Goal: Feedback & Contribution: Submit feedback/report problem

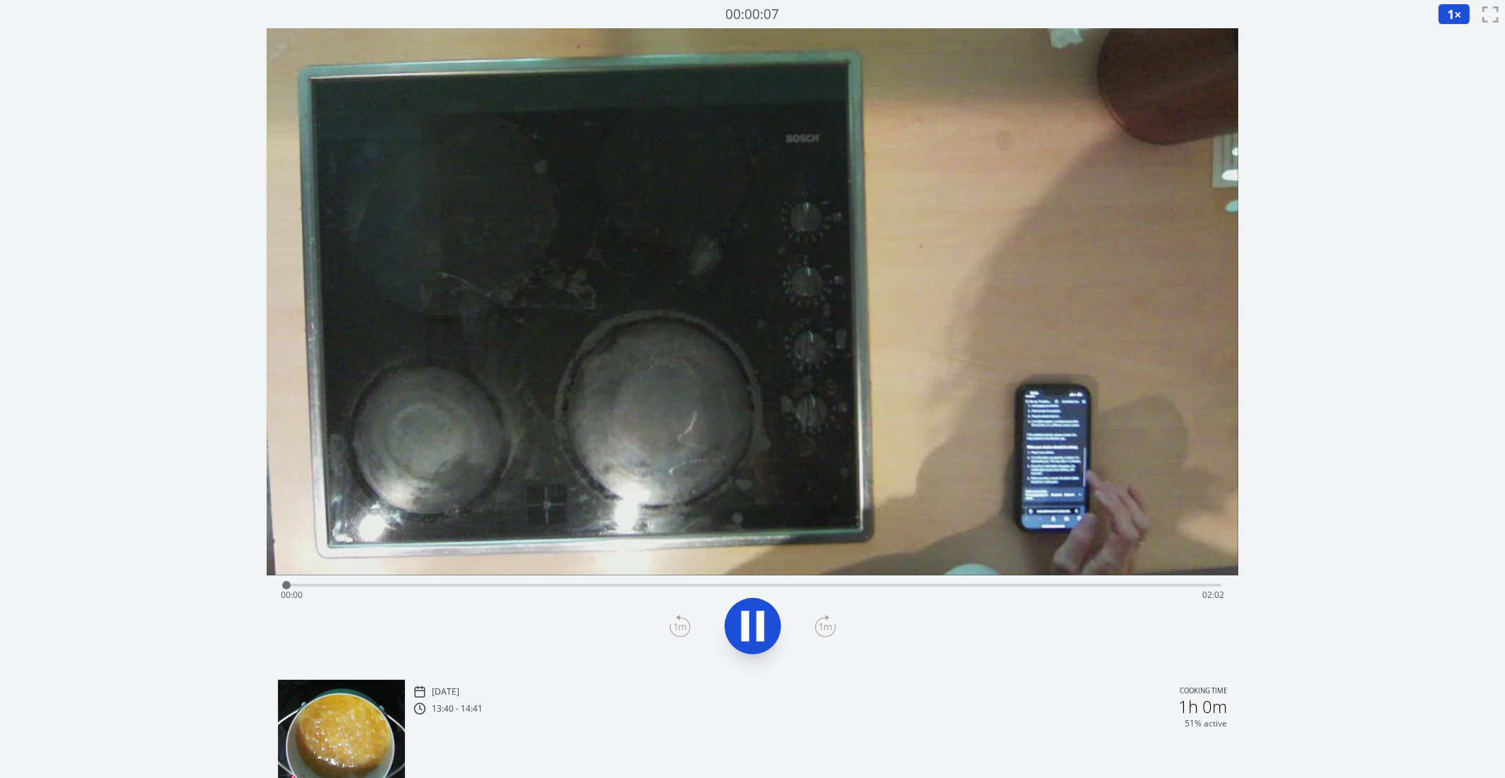
scroll to position [346, 0]
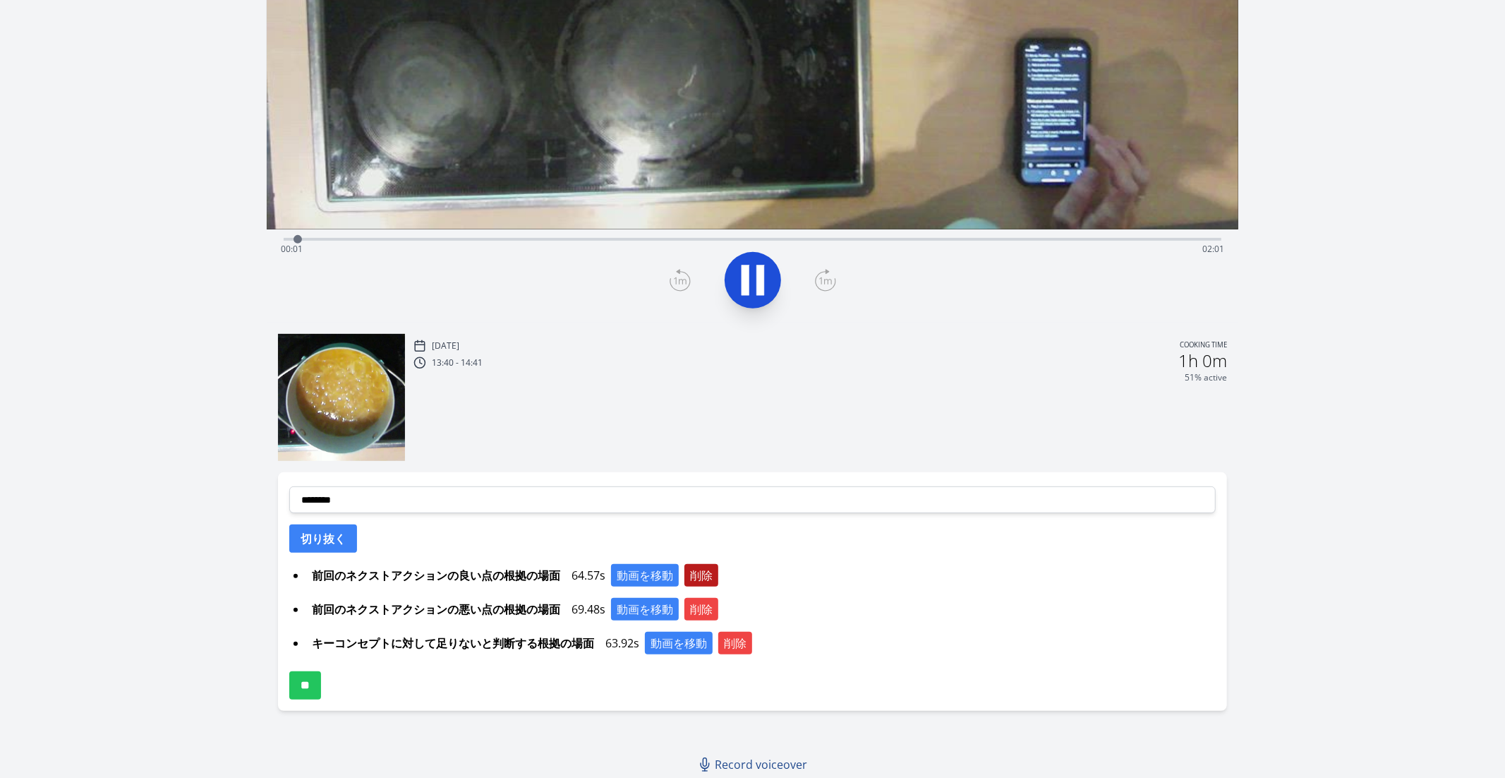
click at [696, 577] on button "削除" at bounding box center [702, 575] width 34 height 23
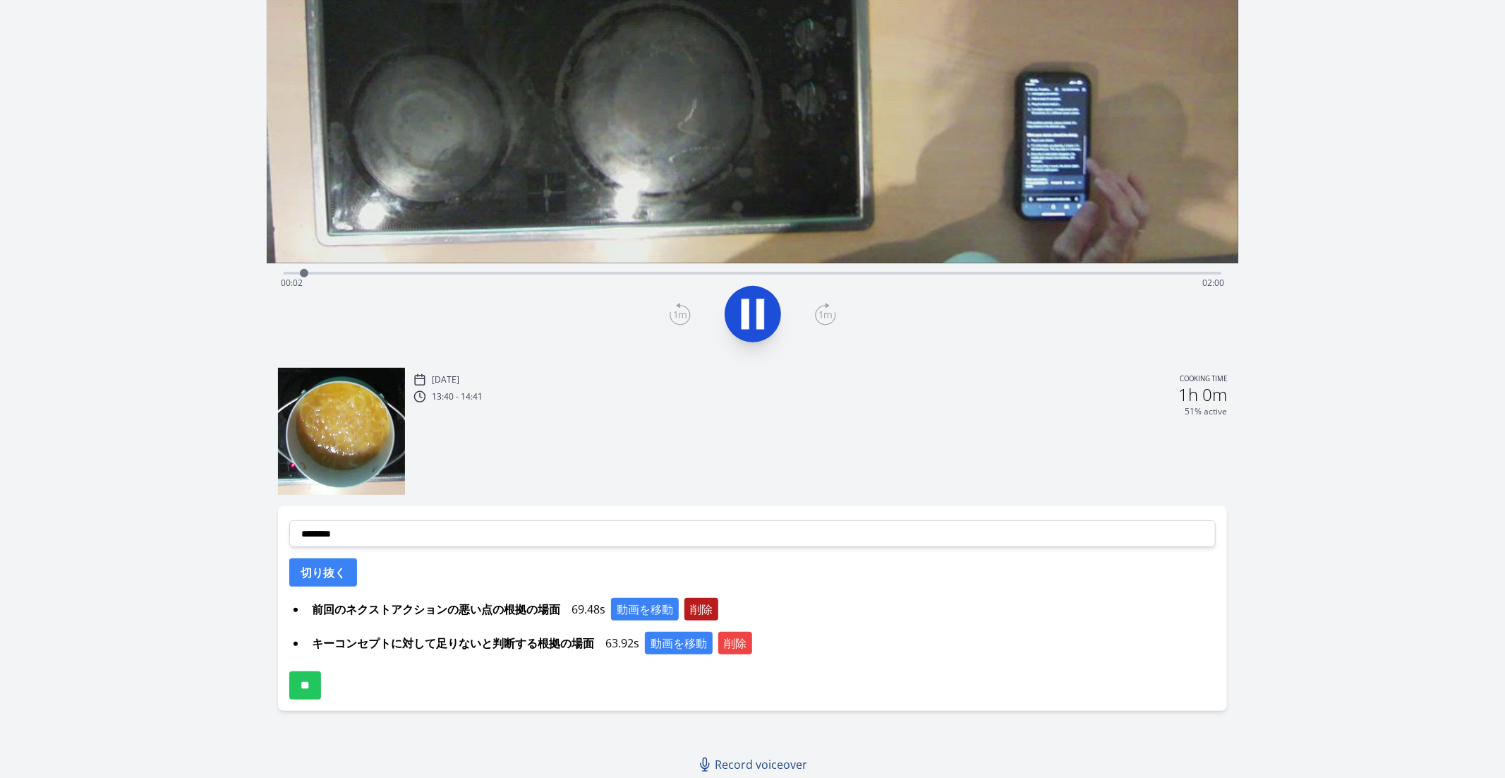
click at [701, 603] on button "削除" at bounding box center [702, 609] width 34 height 23
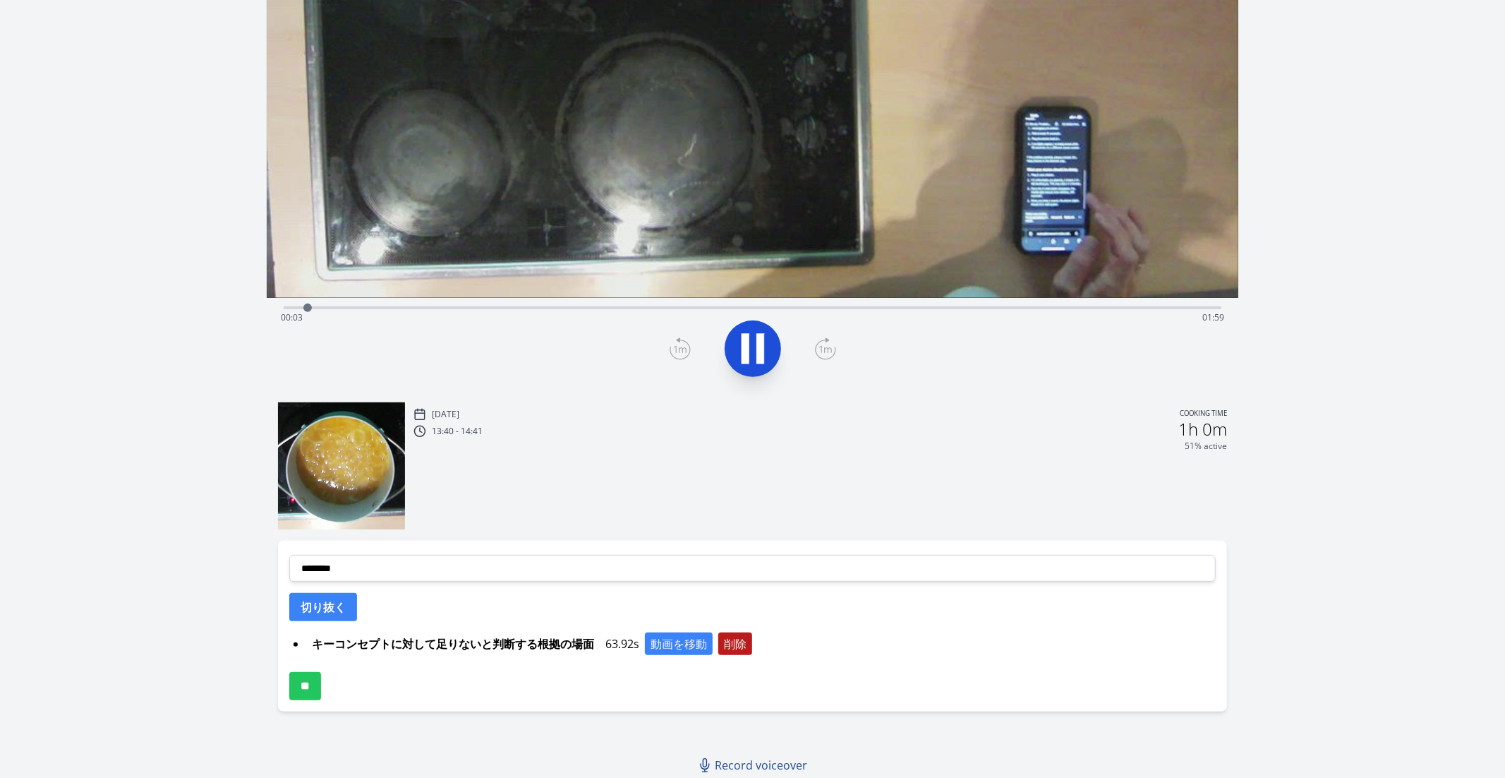
click at [730, 638] on button "削除" at bounding box center [736, 643] width 34 height 23
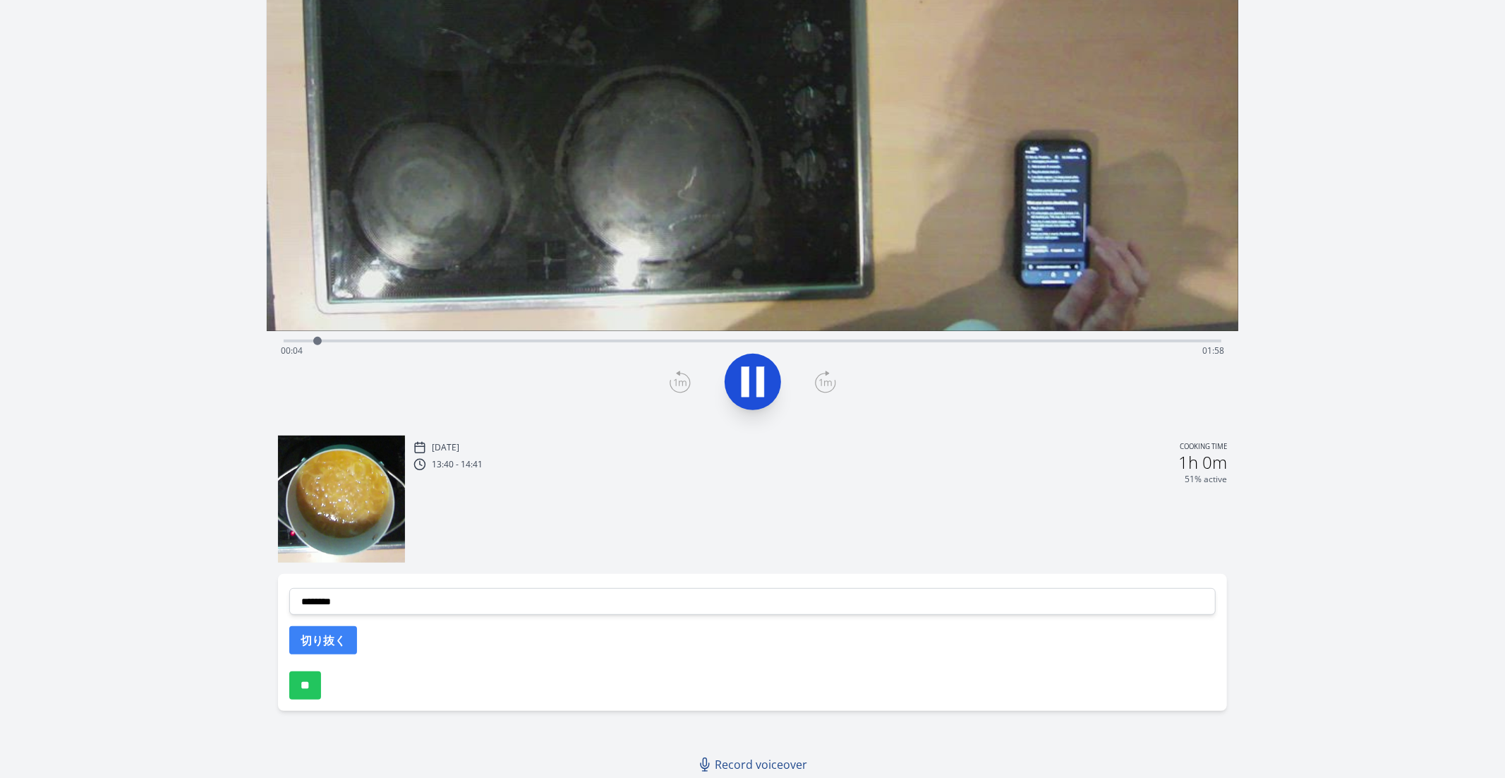
click at [500, 344] on div "Time elapsed: 00:04 Time remaining: 01:58" at bounding box center [753, 350] width 944 height 23
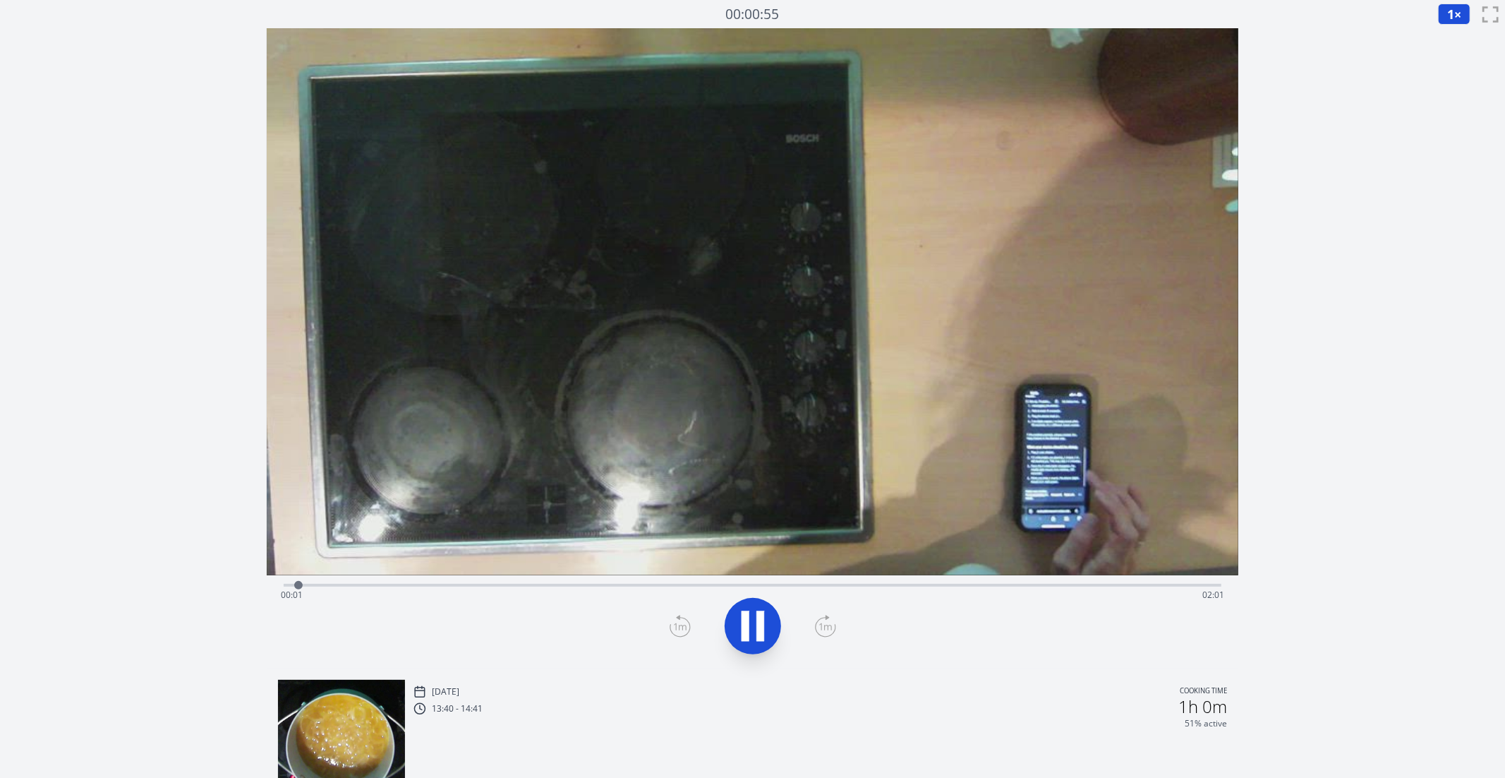
click at [989, 596] on div "Time elapsed: 00:01 Time remaining: 02:01" at bounding box center [753, 595] width 944 height 23
click at [488, 579] on div "Time elapsed: 01:34 Time remaining: 00:28" at bounding box center [753, 583] width 939 height 17
click at [610, 593] on div "Time elapsed: 00:27 Time remaining: 01:35" at bounding box center [753, 595] width 944 height 23
click at [284, 589] on span "00:50" at bounding box center [292, 595] width 22 height 12
click at [760, 579] on div "Time elapsed: 00:03 Time remaining: 01:59" at bounding box center [753, 583] width 939 height 17
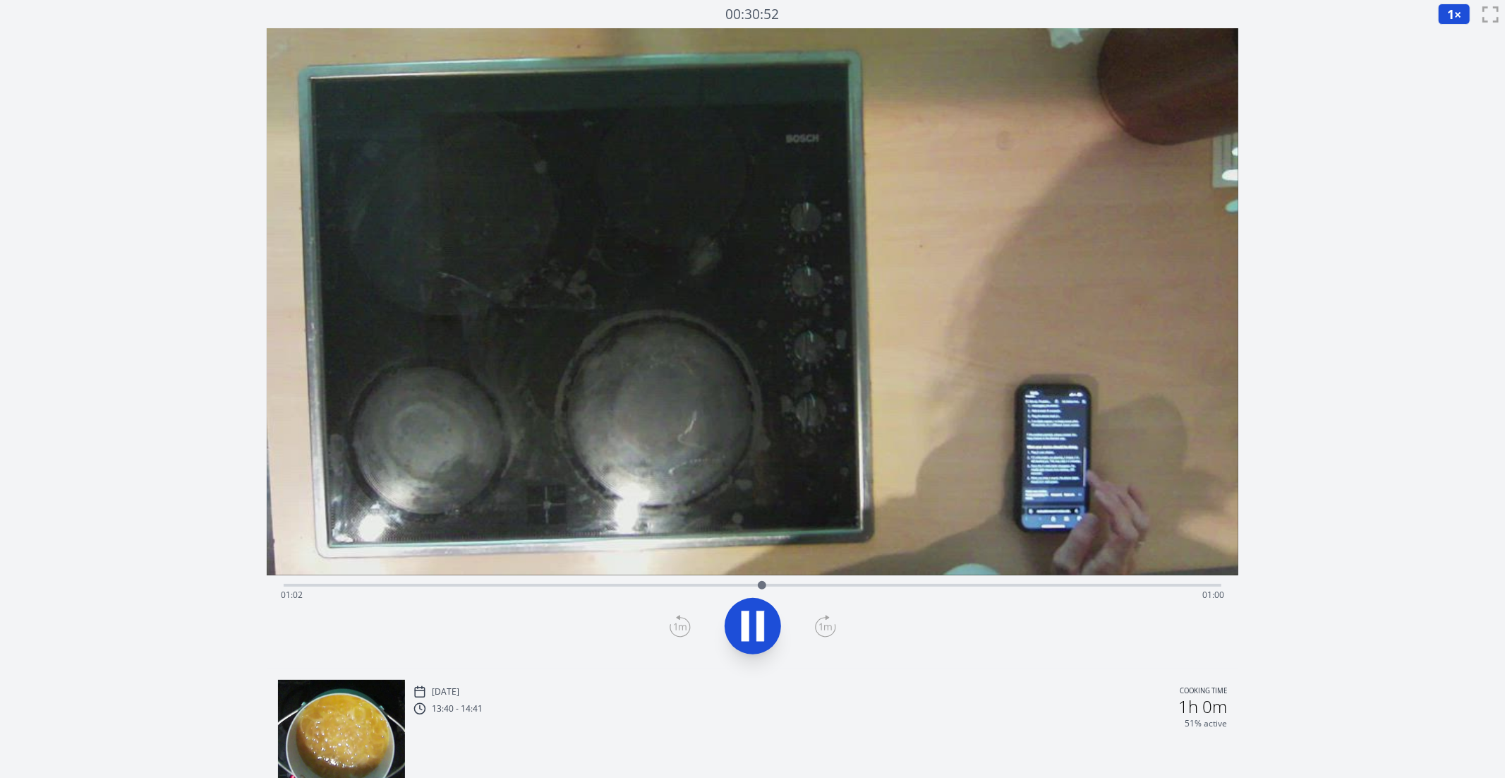
click at [856, 598] on div "Time elapsed: 01:02 Time remaining: 01:00" at bounding box center [753, 595] width 944 height 23
click at [920, 602] on div "Time elapsed: 01:14 Time remaining: 00:48" at bounding box center [753, 595] width 944 height 23
click at [1013, 606] on div at bounding box center [753, 626] width 956 height 68
click at [1081, 597] on div "Time elapsed: 01:23 Time remaining: 00:39" at bounding box center [753, 595] width 944 height 23
click at [1157, 593] on div "Time elapsed: 01:44 Time remaining: 00:18" at bounding box center [753, 595] width 944 height 23
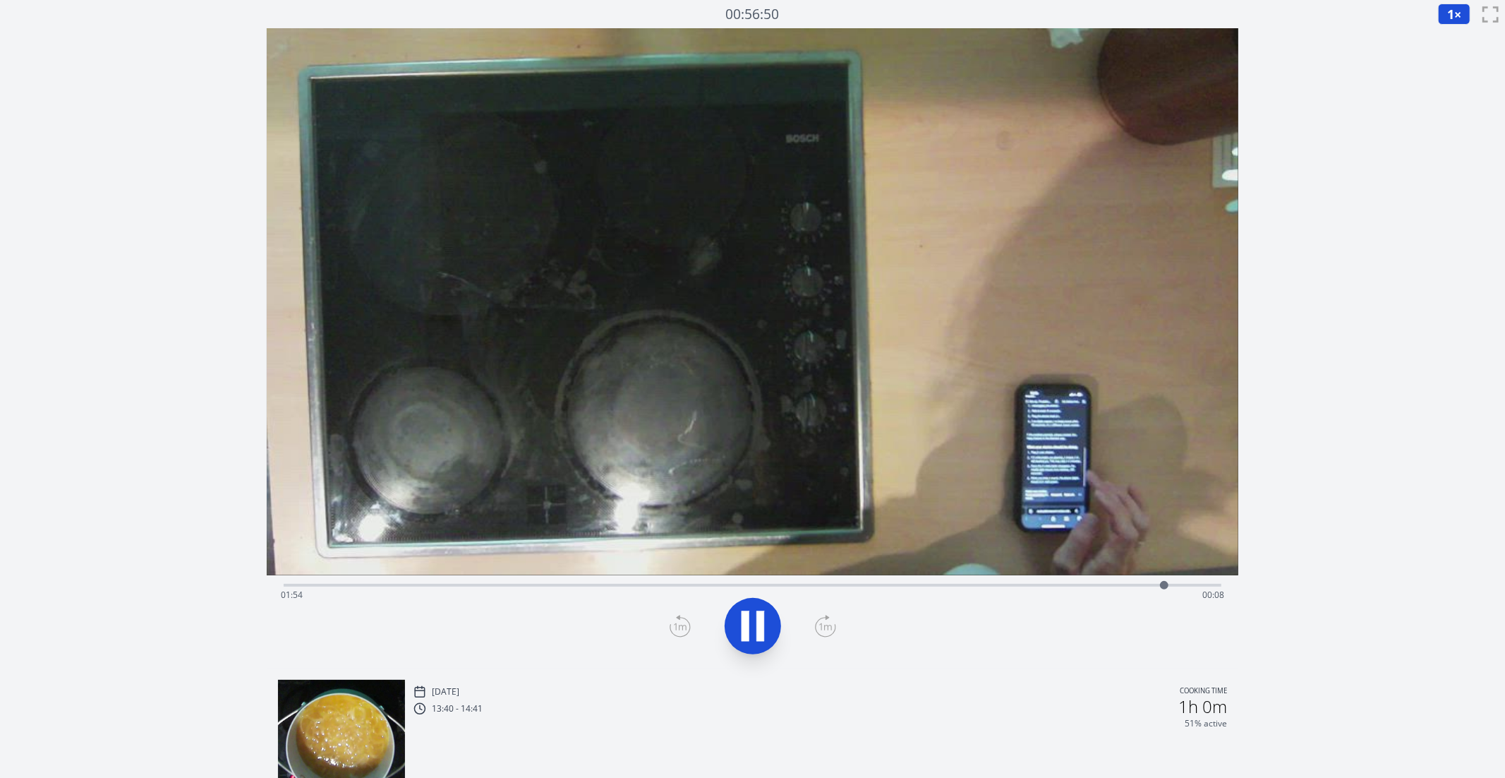
click at [1179, 590] on div "Time elapsed: 01:54 Time remaining: 00:08" at bounding box center [753, 595] width 944 height 23
click at [276, 588] on div "Time elapsed: 01:58 Time remaining: 00:04" at bounding box center [753, 621] width 973 height 93
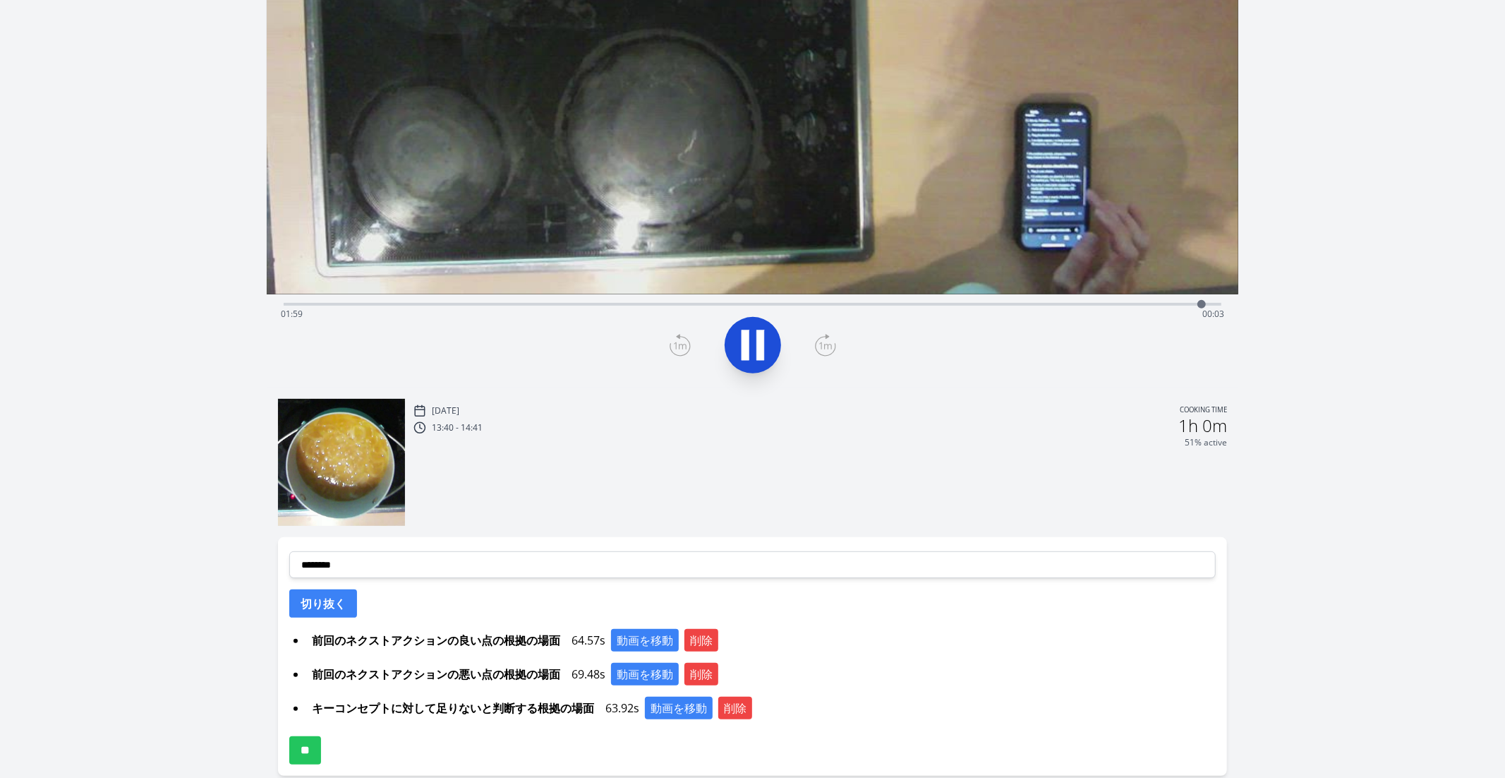
scroll to position [201, 0]
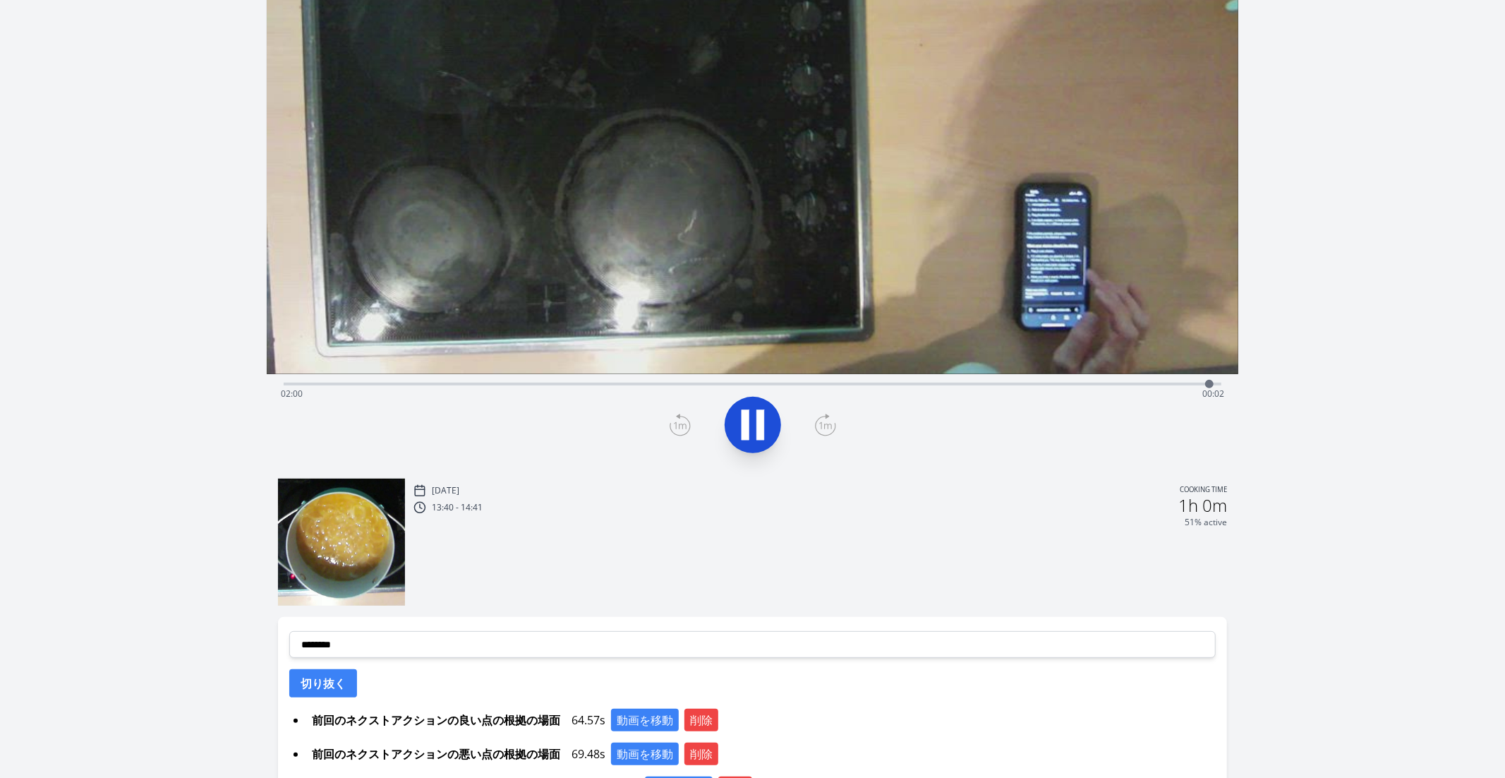
click at [284, 394] on span "02:00" at bounding box center [292, 393] width 22 height 12
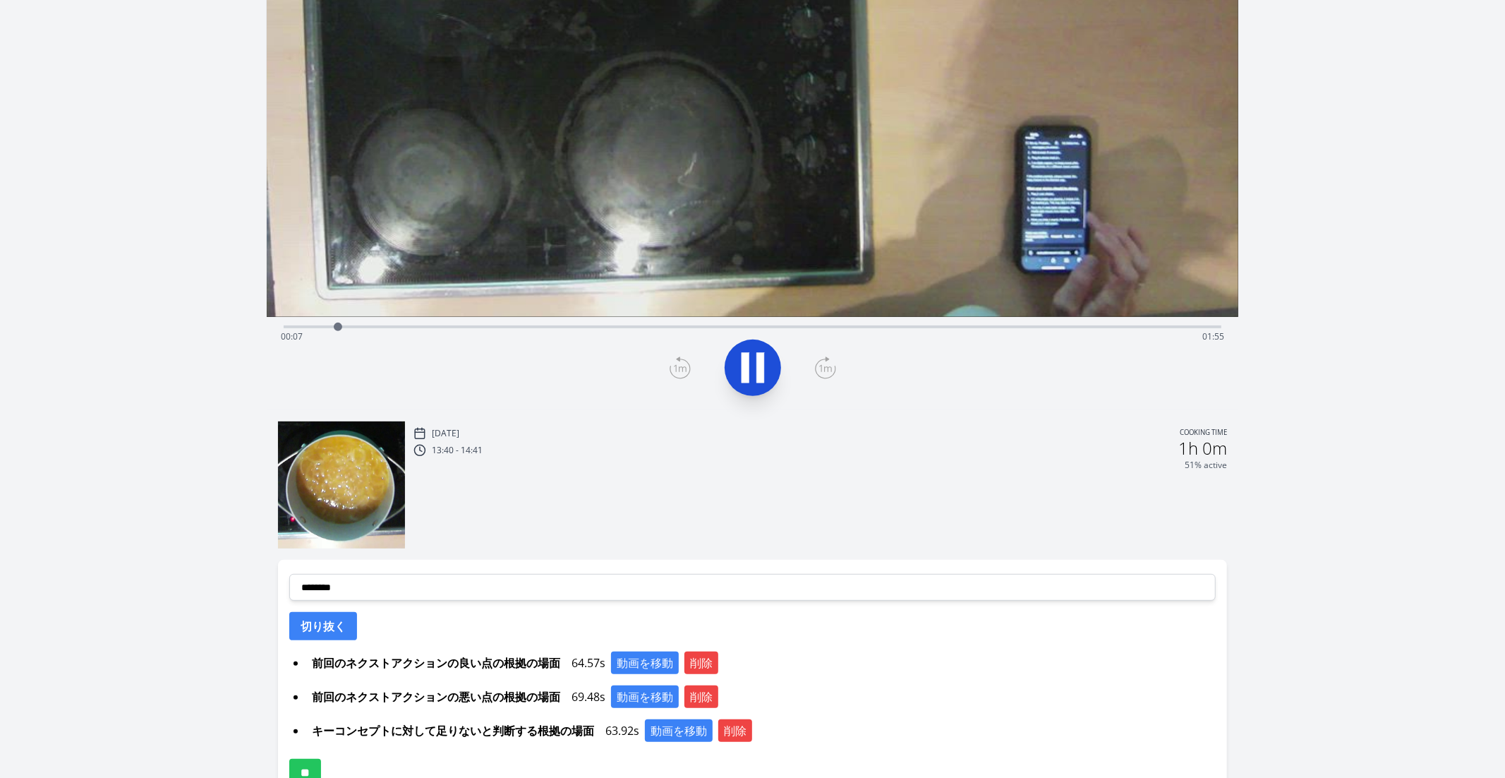
scroll to position [251, 0]
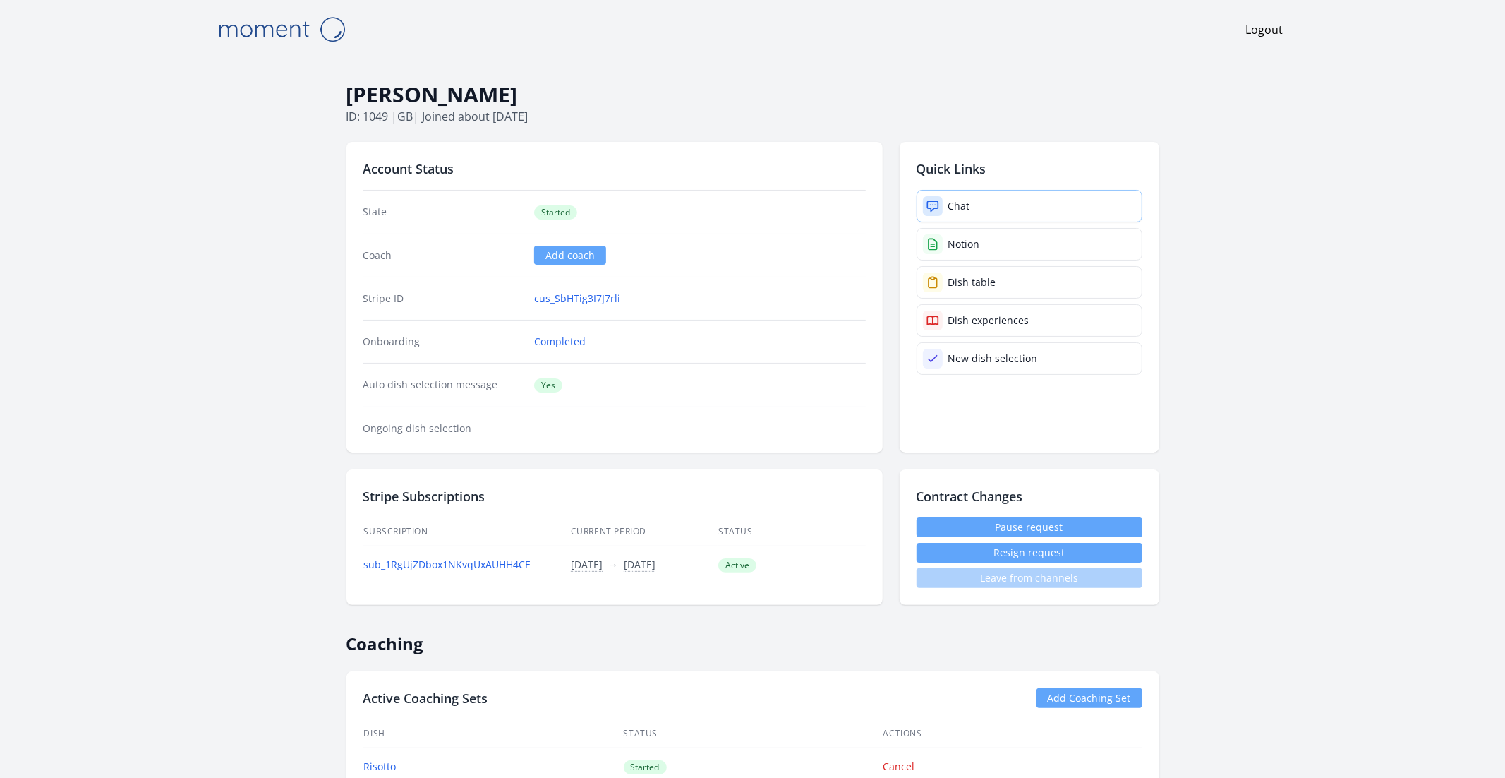
click at [953, 199] on div "Chat" at bounding box center [960, 206] width 22 height 14
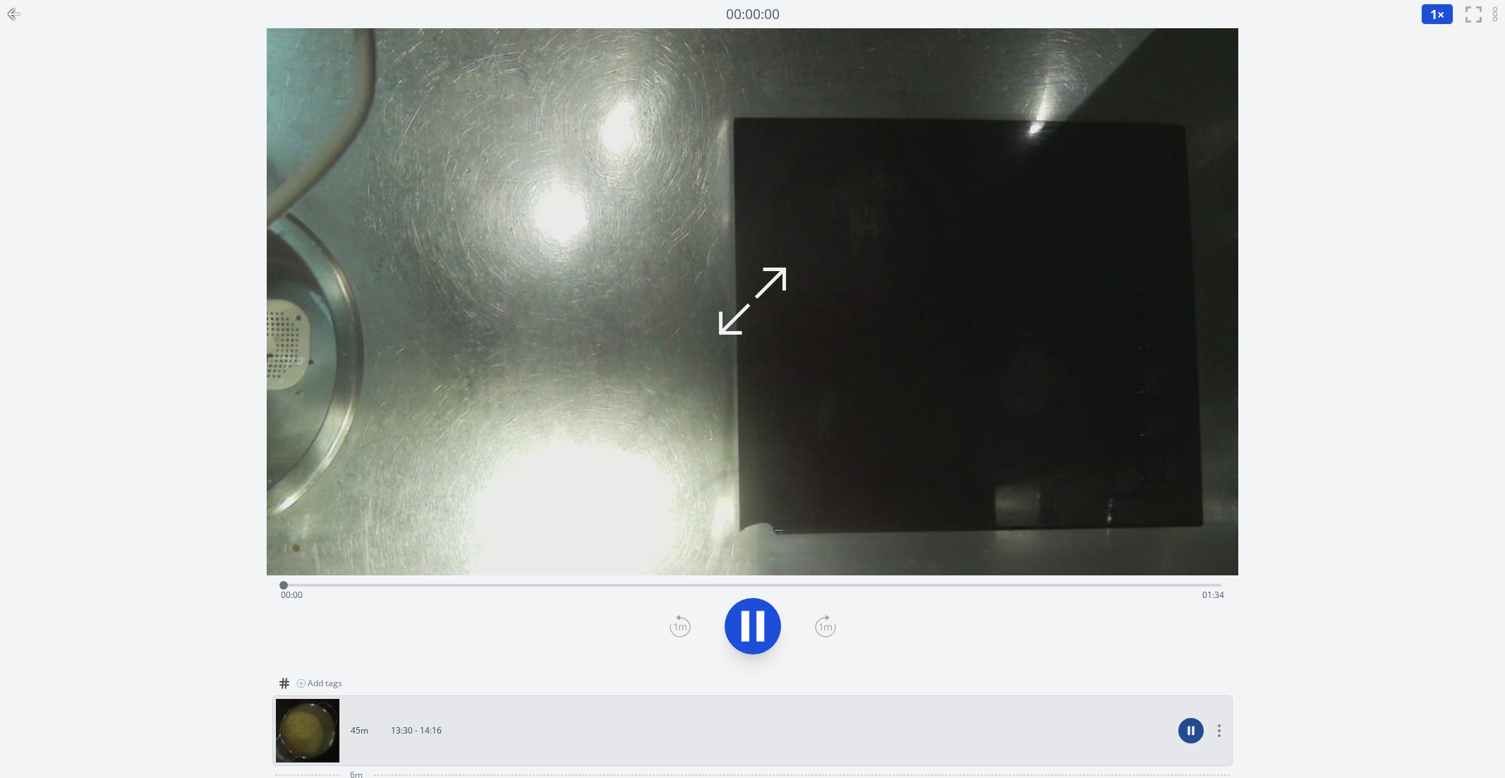
select select
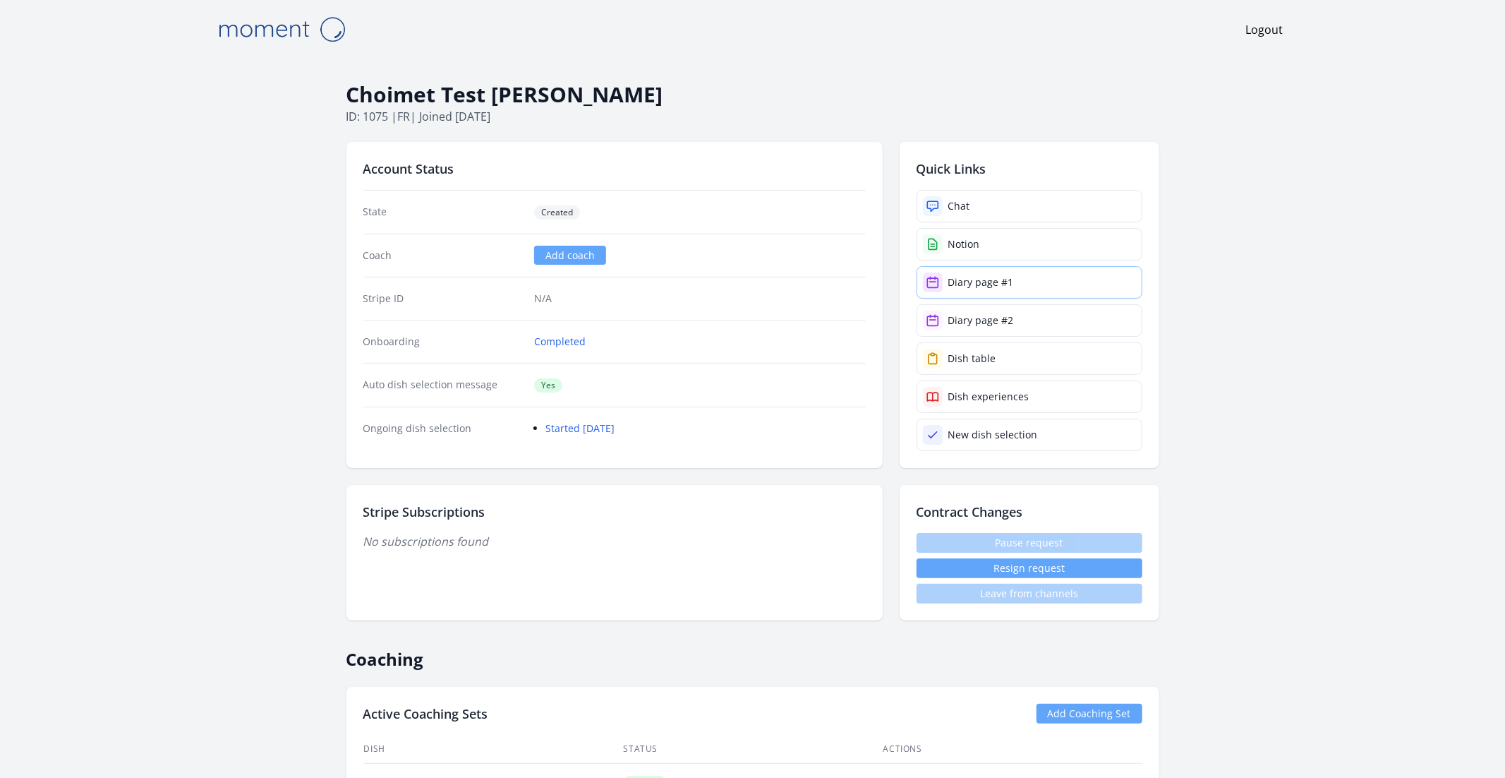
click at [1011, 284] on div "Diary page #1" at bounding box center [982, 282] width 66 height 14
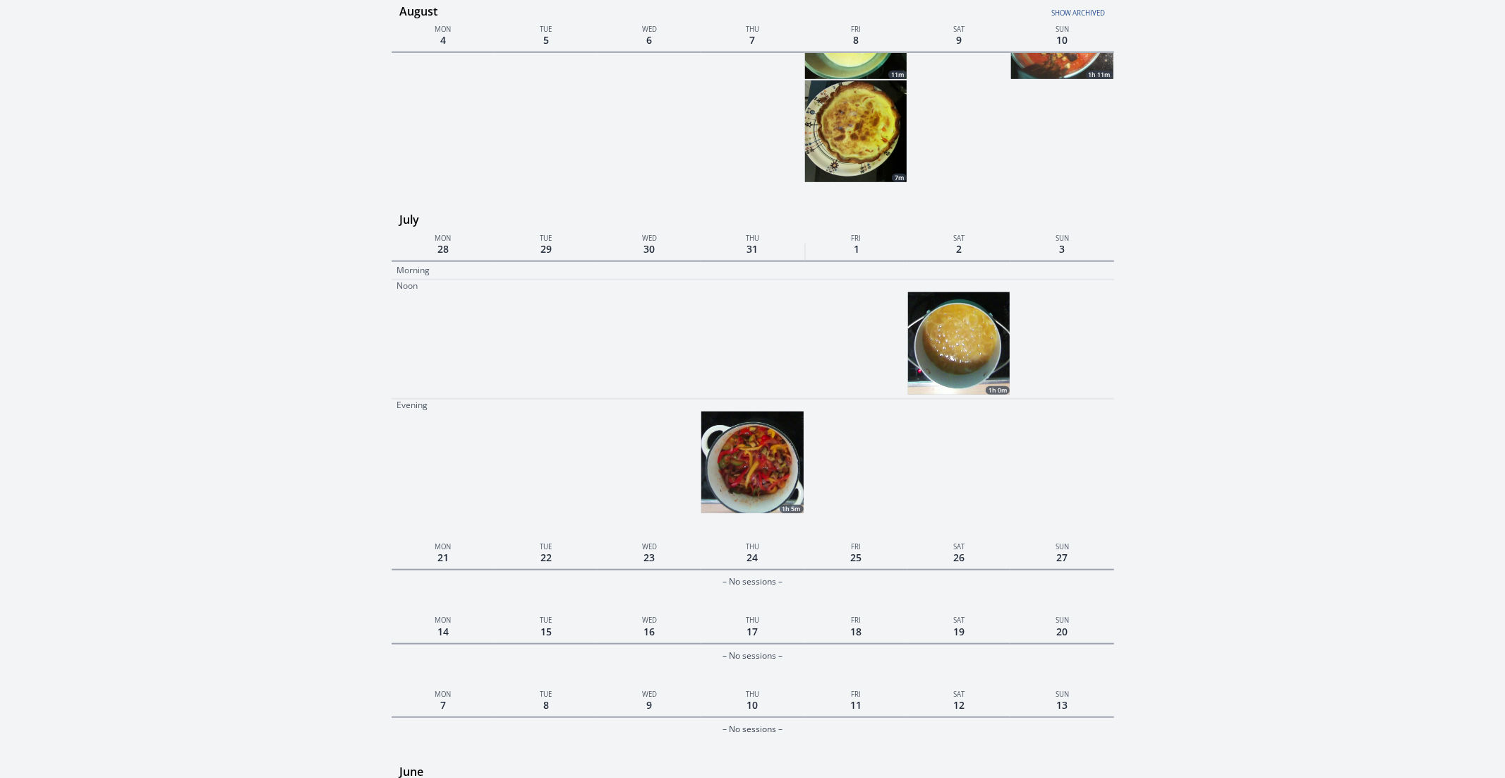
scroll to position [891, 0]
click at [960, 344] on img at bounding box center [959, 345] width 102 height 102
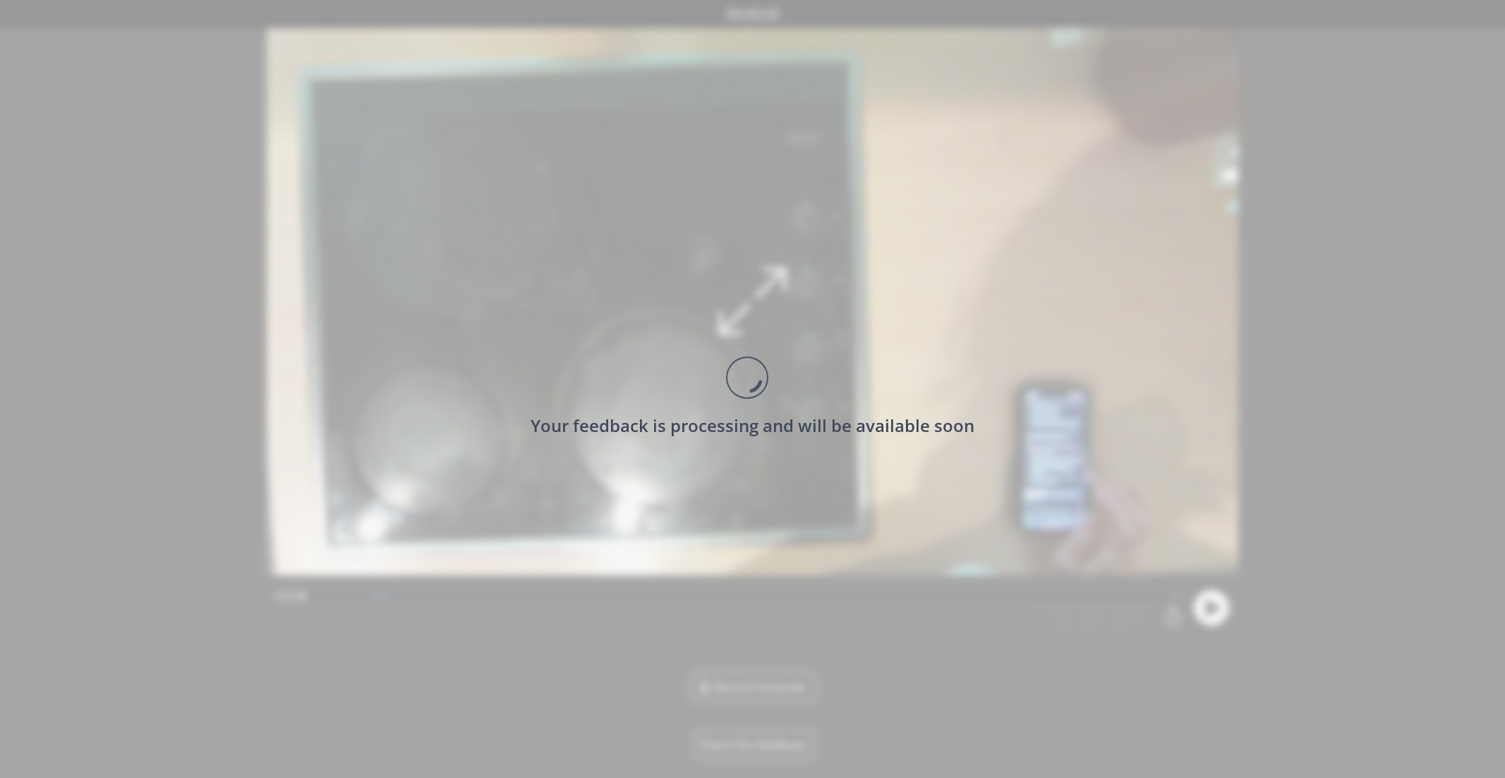
scroll to position [2, 0]
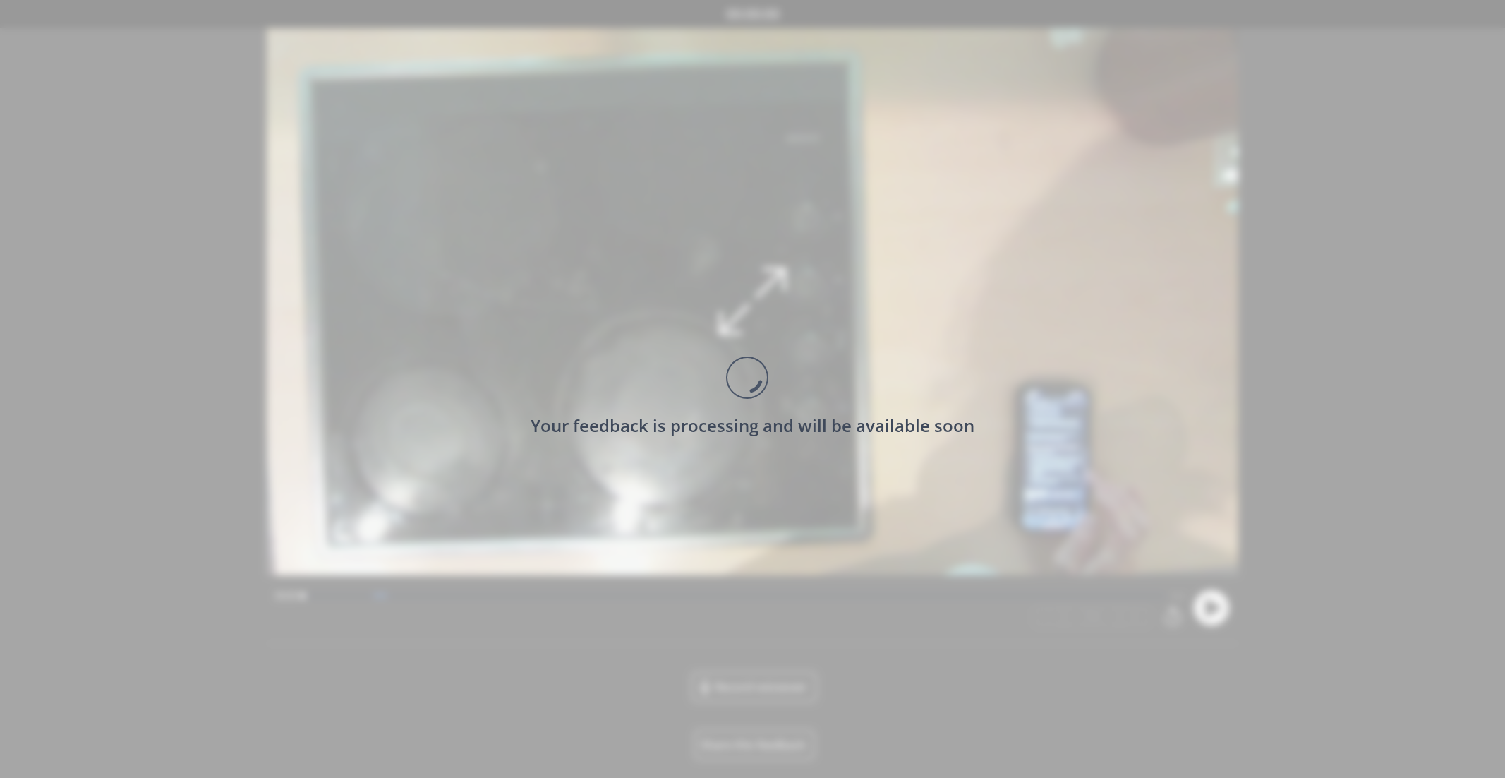
scroll to position [2, 0]
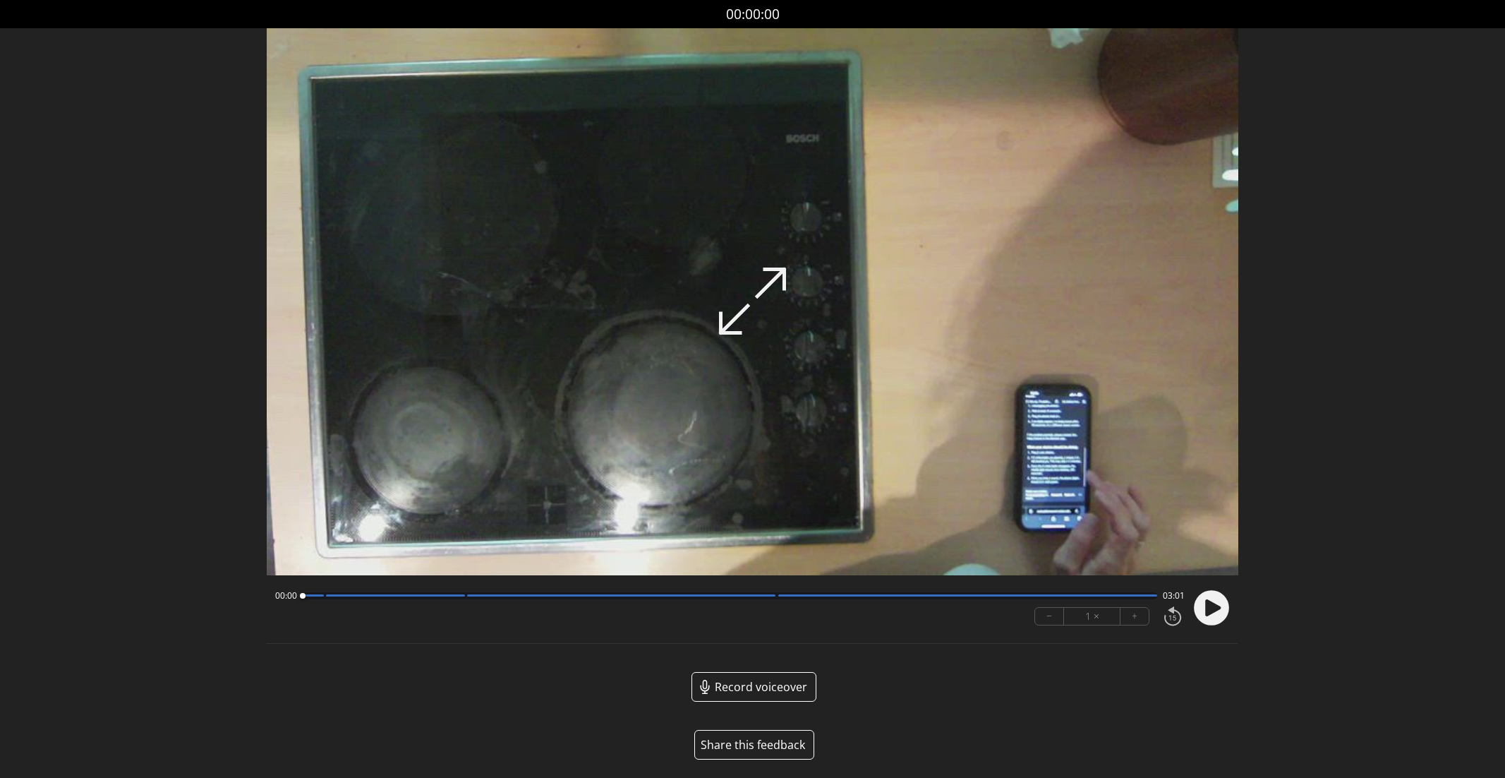
scroll to position [2, 0]
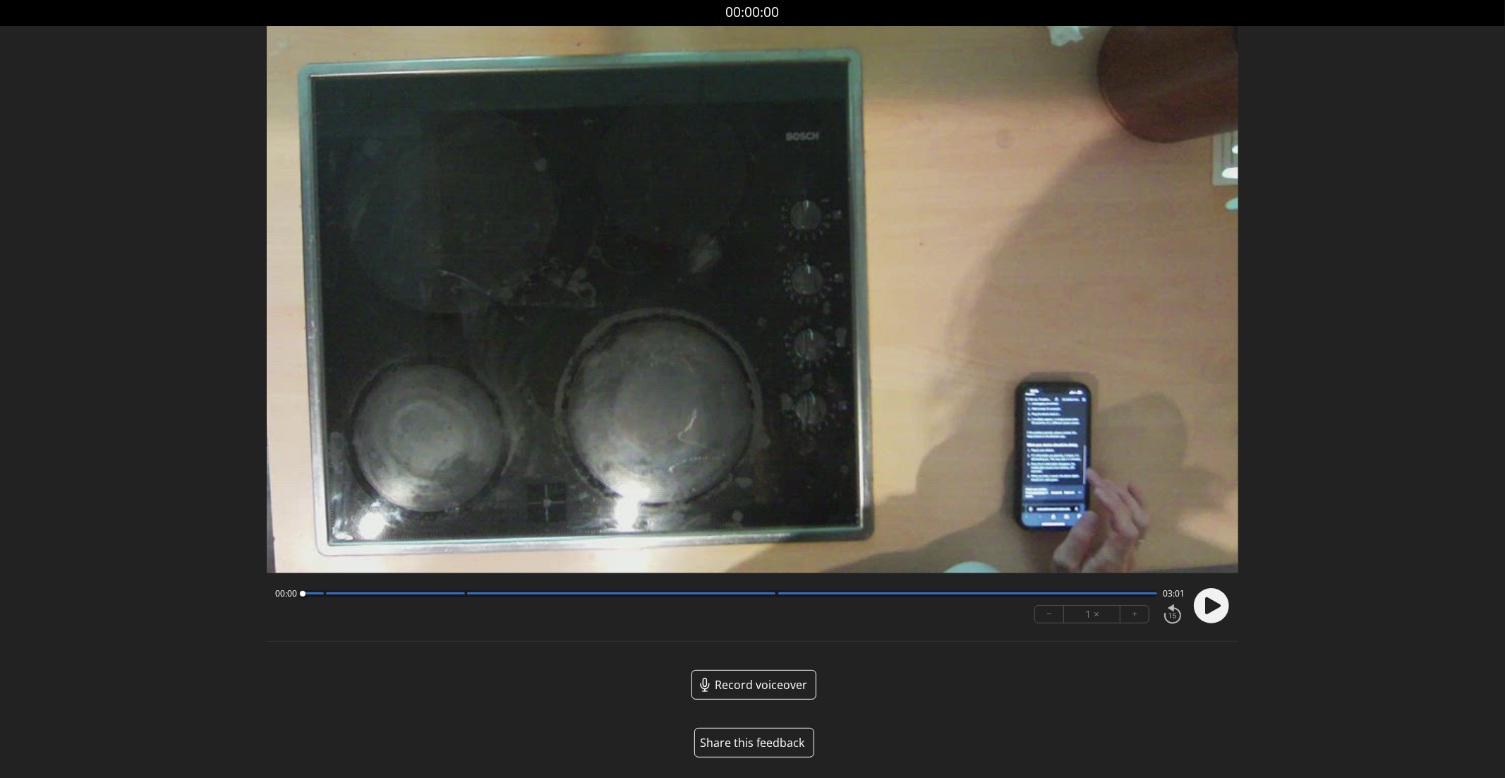
click at [1213, 599] on circle at bounding box center [1211, 605] width 35 height 35
click at [320, 595] on div at bounding box center [730, 593] width 855 height 7
click at [462, 593] on div at bounding box center [395, 593] width 139 height 2
click at [771, 596] on div at bounding box center [730, 593] width 855 height 7
click at [783, 737] on button "Share this feedback" at bounding box center [755, 743] width 120 height 30
